Goal: Transaction & Acquisition: Obtain resource

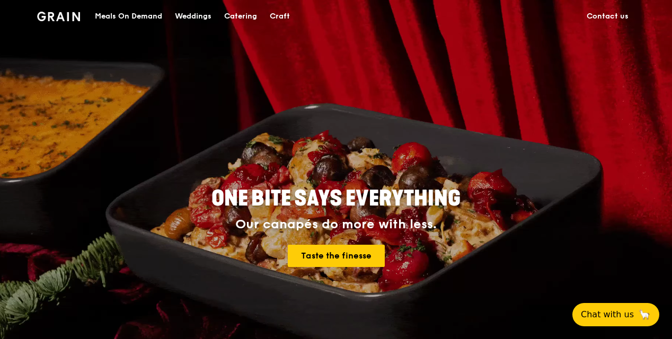
click at [240, 15] on div "Catering" at bounding box center [240, 17] width 33 height 32
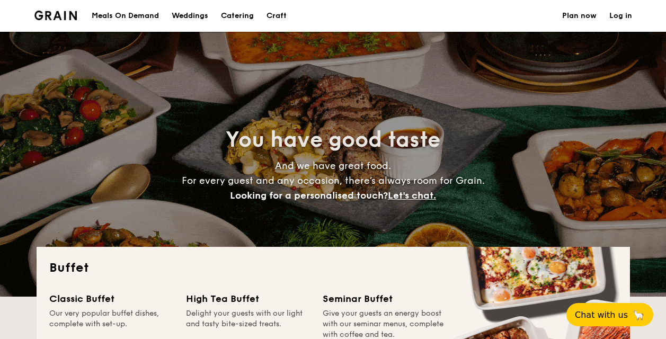
select select
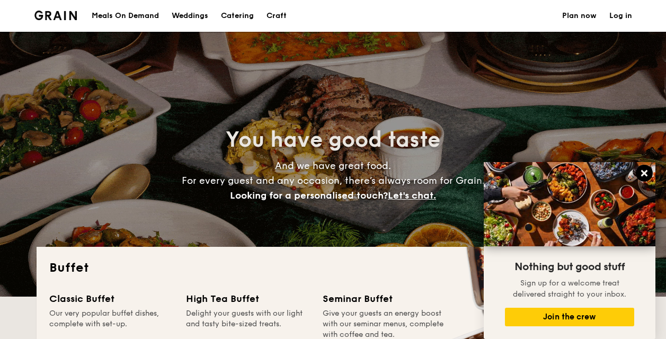
click at [645, 175] on icon at bounding box center [645, 174] width 10 height 10
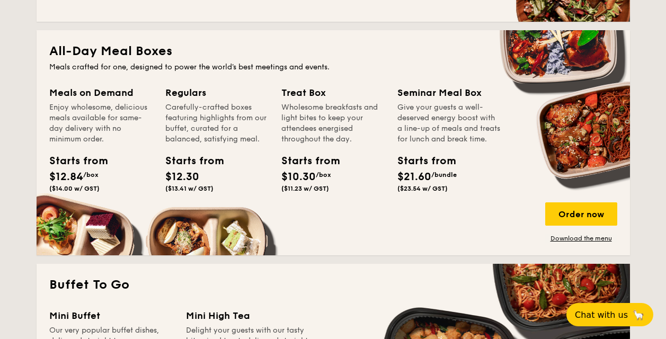
scroll to position [451, 0]
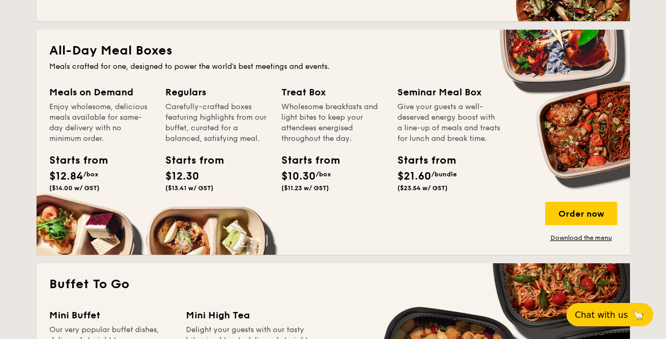
click at [85, 93] on div "Meals on Demand" at bounding box center [100, 92] width 103 height 15
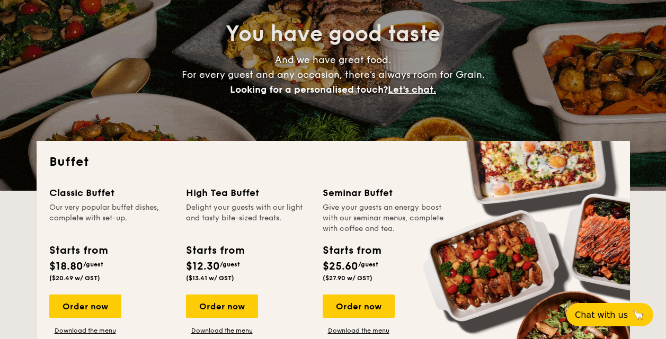
scroll to position [0, 0]
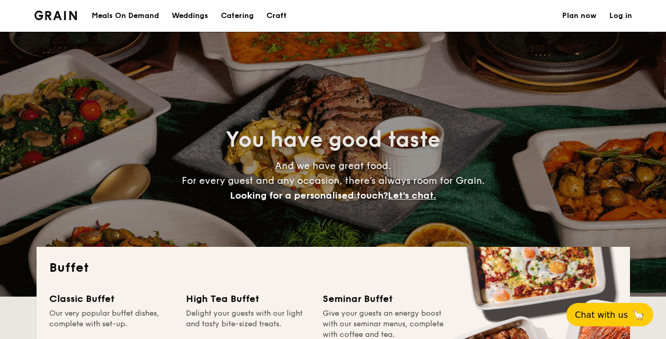
click at [142, 12] on div "Meals On Demand" at bounding box center [125, 16] width 67 height 32
select select
